Goal: Task Accomplishment & Management: Manage account settings

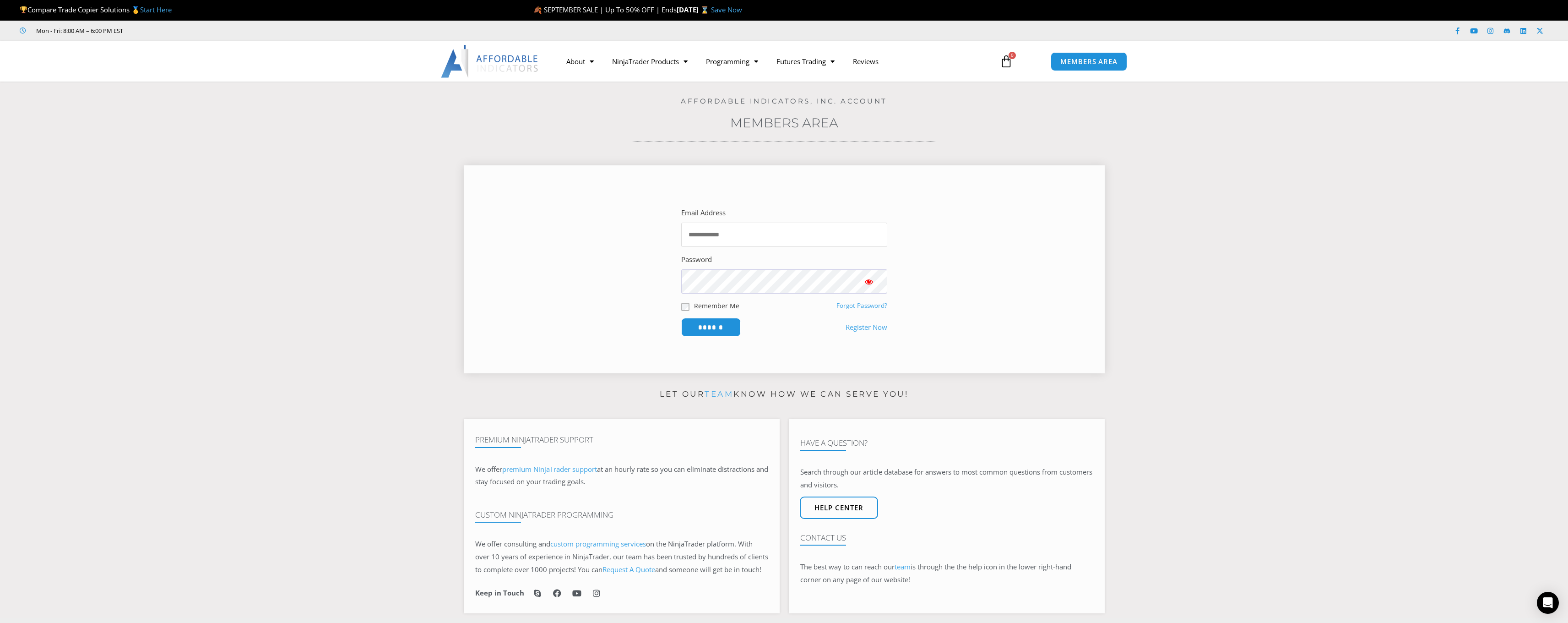
type input "**********"
click at [723, 329] on input "******" at bounding box center [710, 327] width 63 height 19
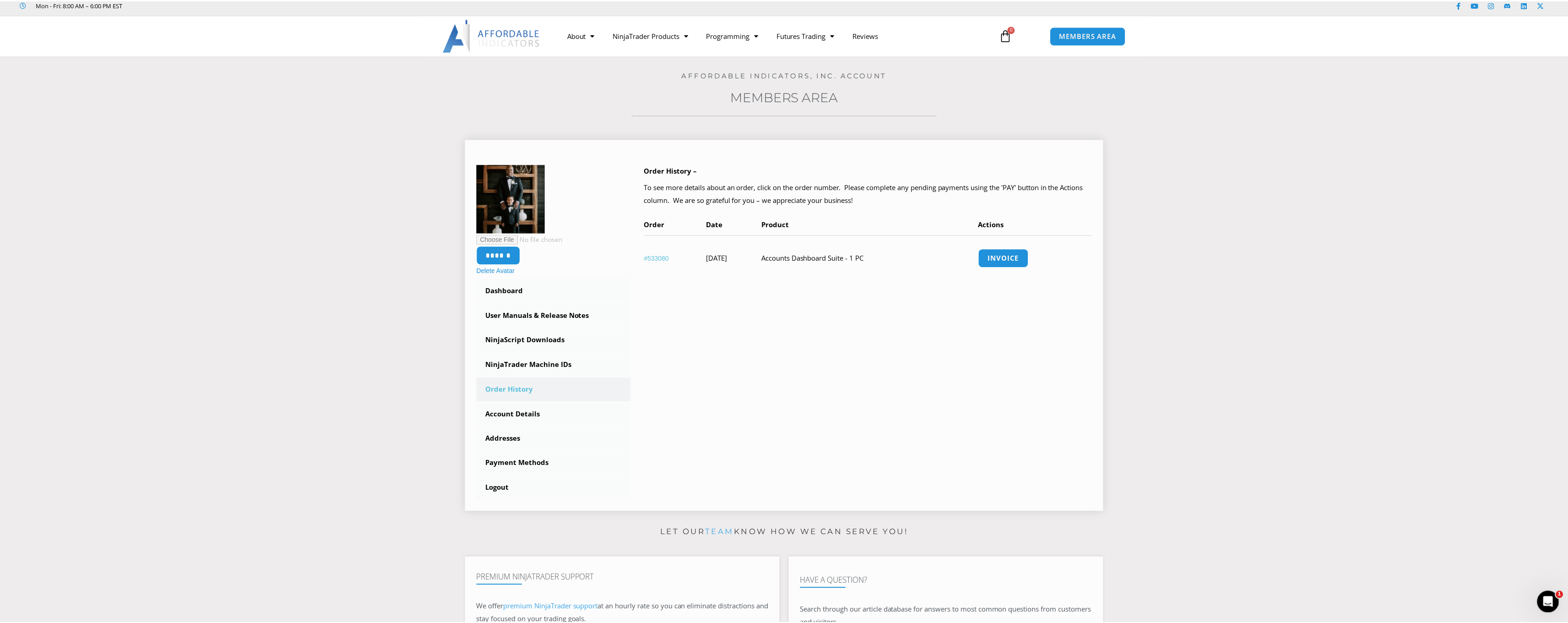
scroll to position [221, 0]
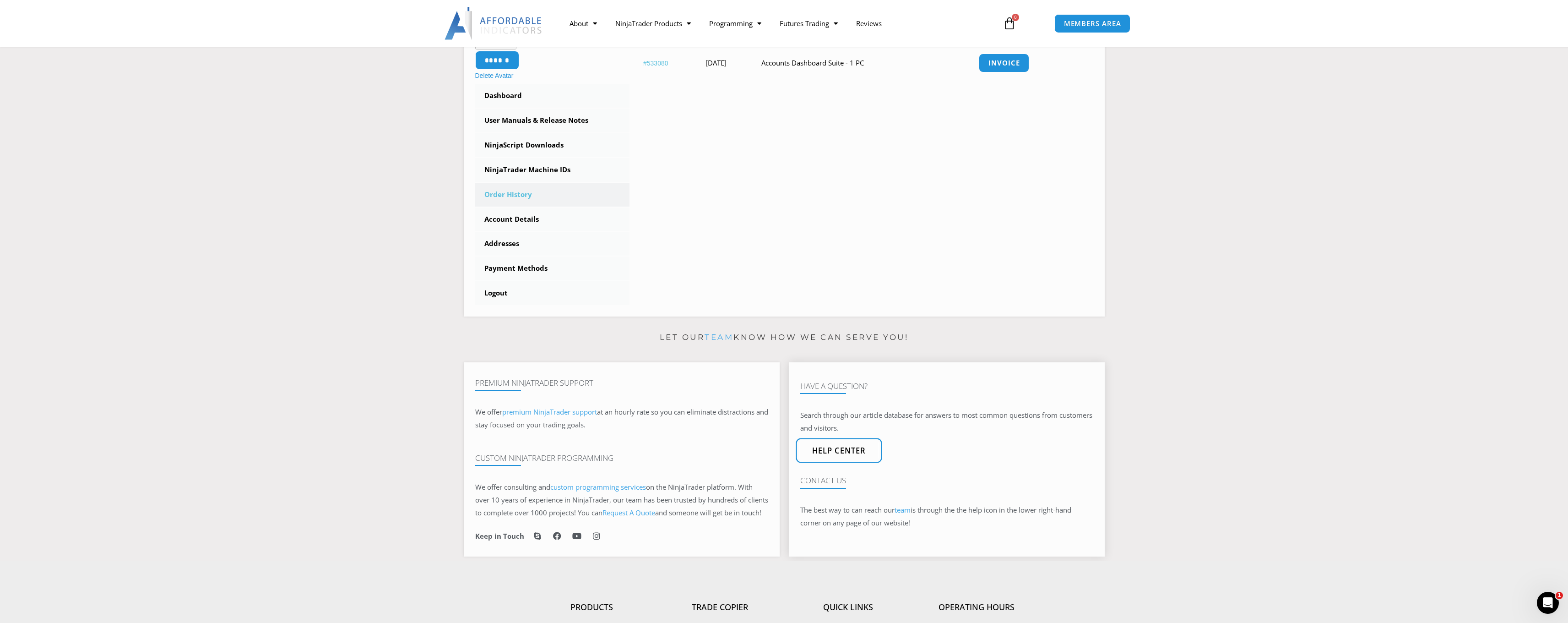
click at [846, 454] on span "Help center" at bounding box center [839, 451] width 54 height 8
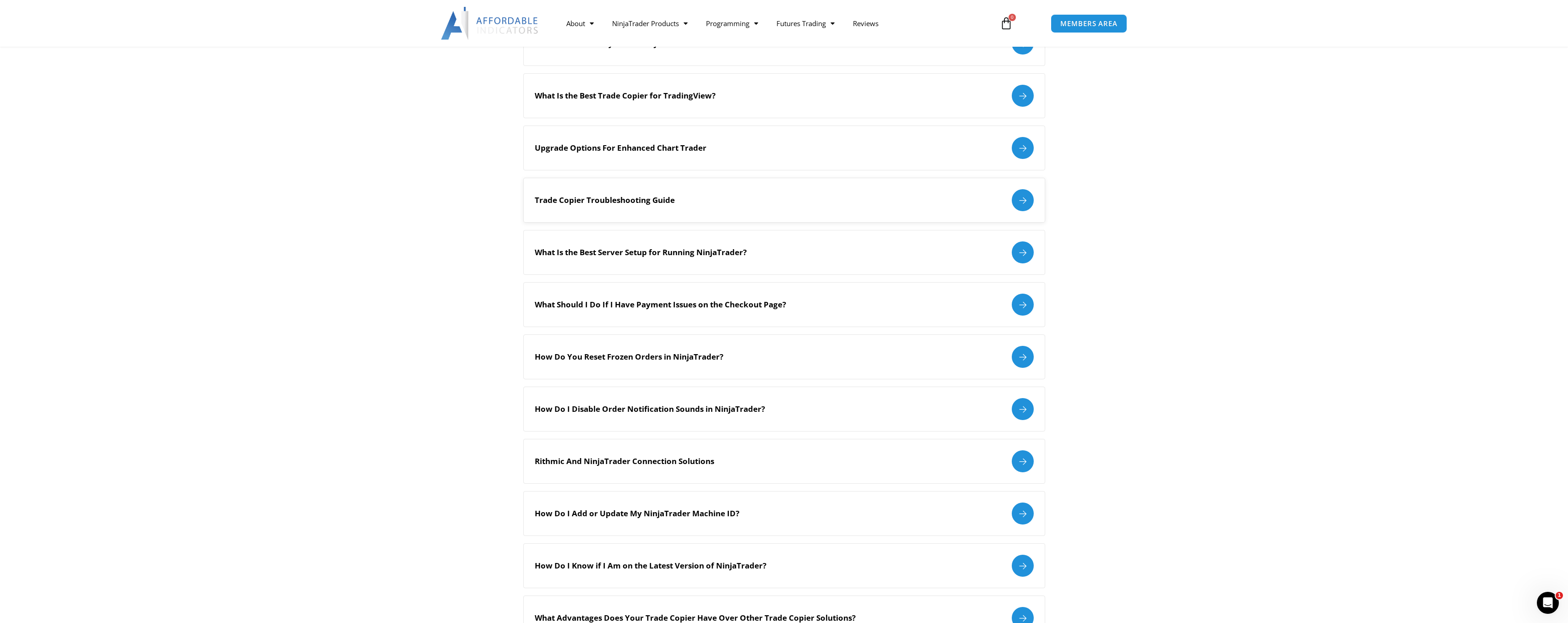
scroll to position [1160, 0]
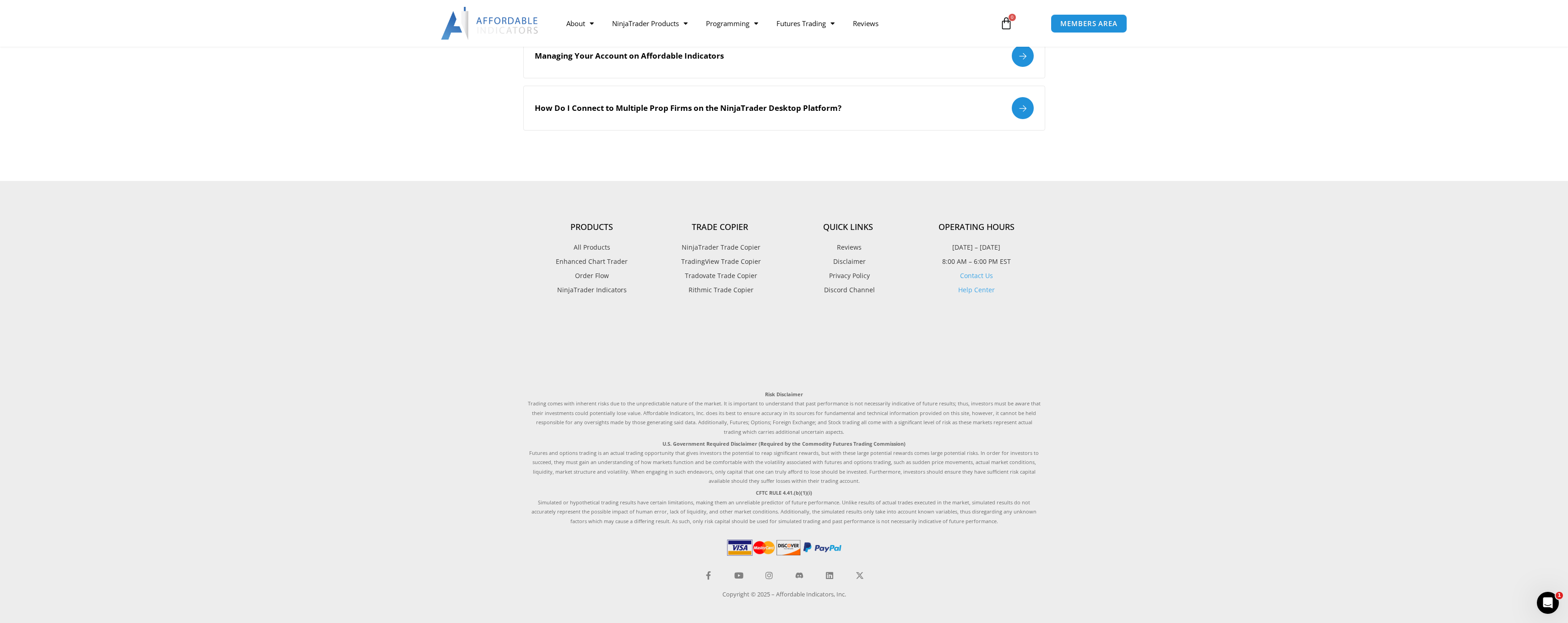
click at [980, 272] on link "Contact Us" at bounding box center [976, 275] width 33 height 9
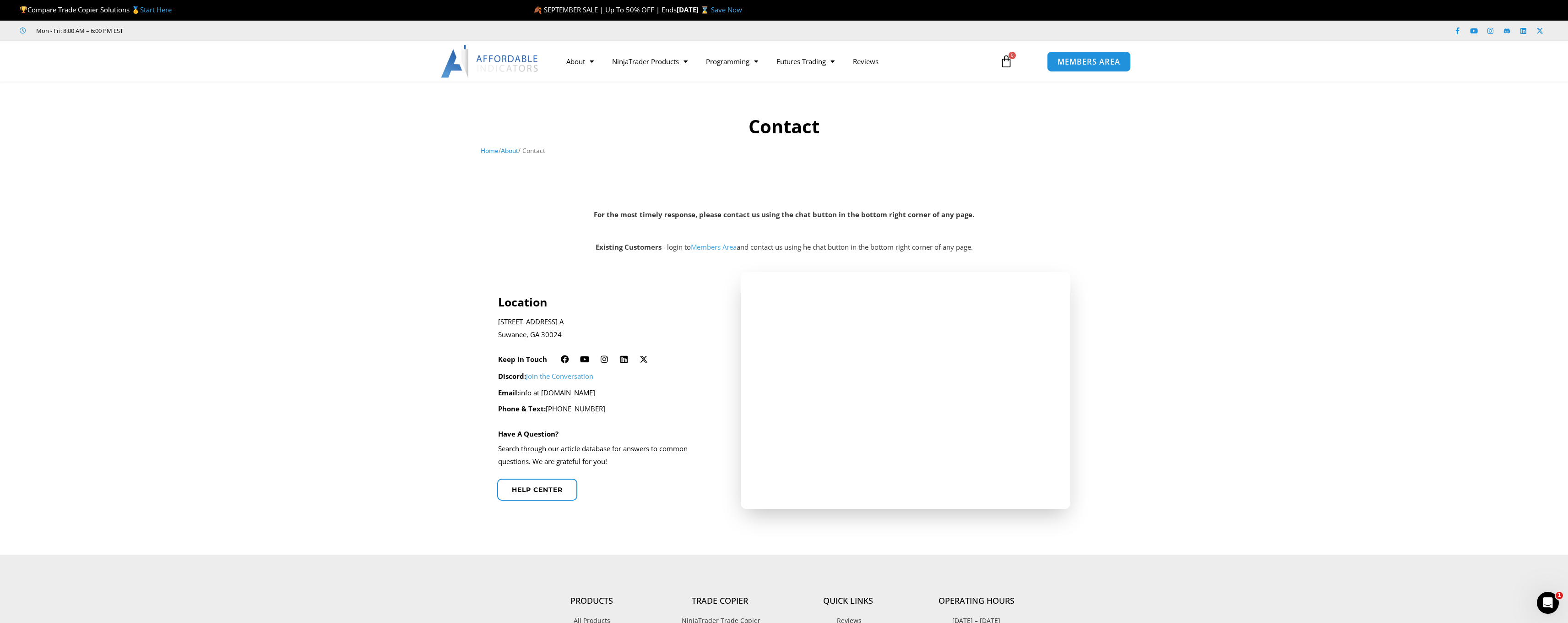
click at [1094, 66] on span "MEMBERS AREA" at bounding box center [1088, 62] width 63 height 8
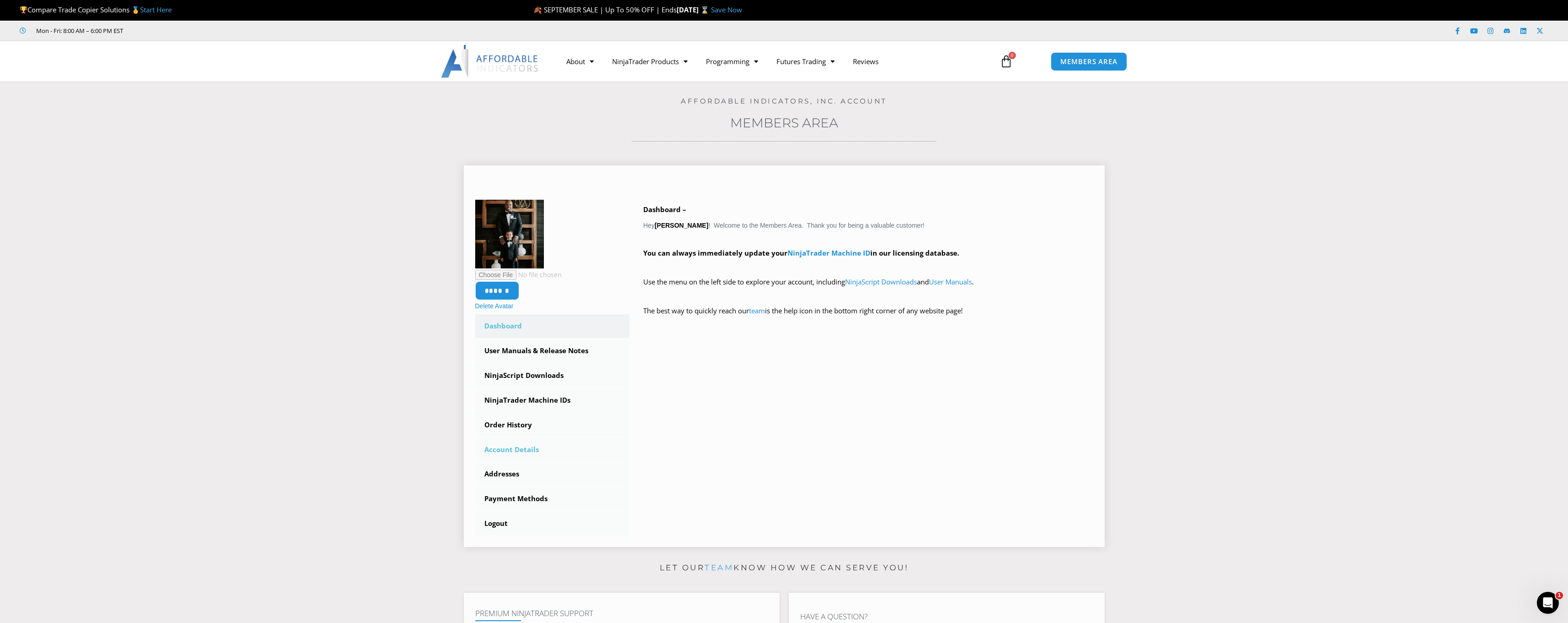
click at [519, 448] on link "Account Details" at bounding box center [553, 449] width 155 height 24
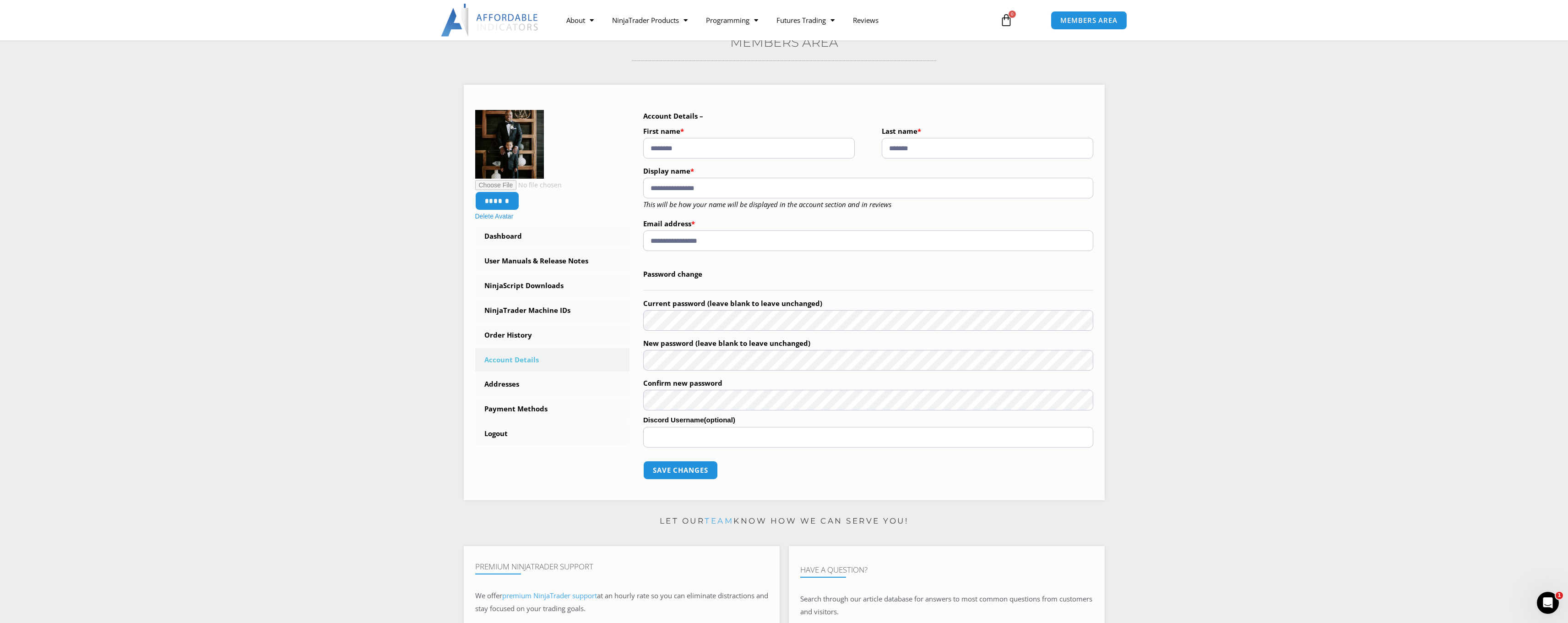
scroll to position [79, 0]
click at [495, 334] on link "Order History" at bounding box center [553, 337] width 155 height 24
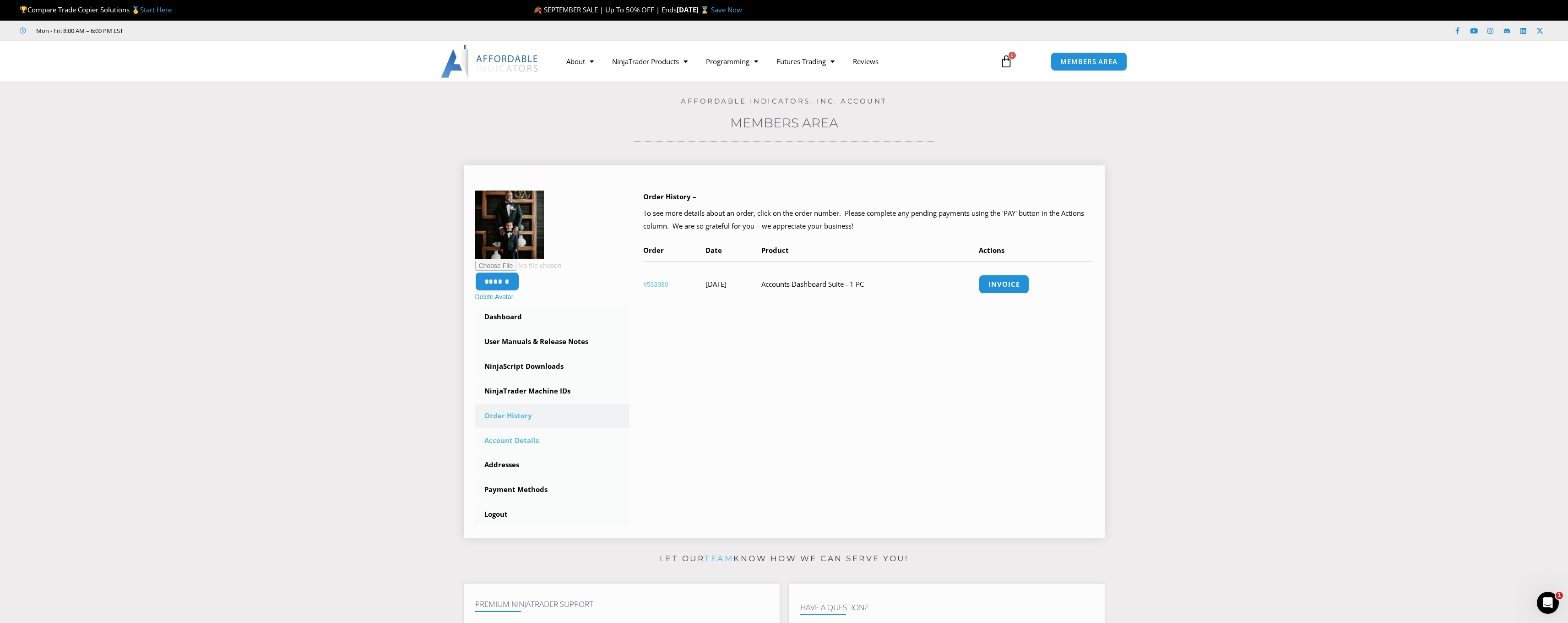
click at [513, 438] on link "Account Details" at bounding box center [553, 440] width 155 height 24
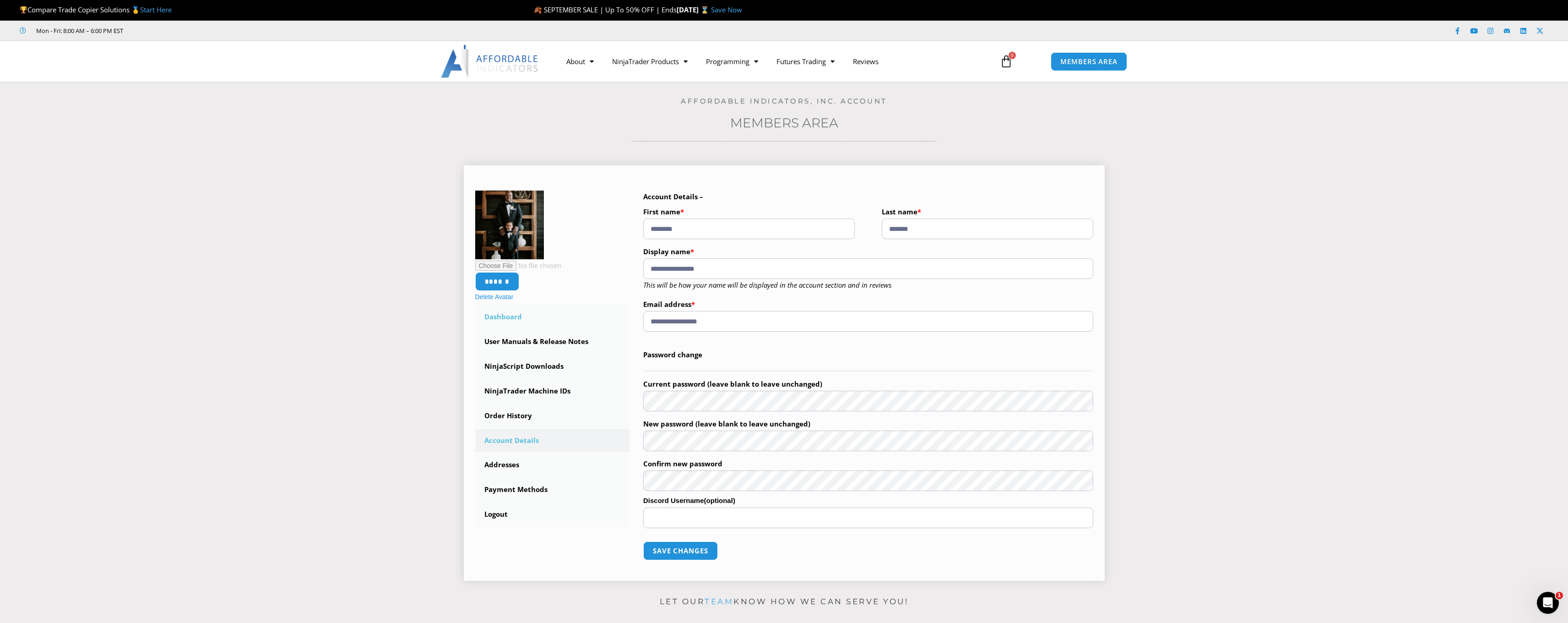
click at [497, 313] on link "Dashboard" at bounding box center [553, 317] width 155 height 24
